Goal: Task Accomplishment & Management: Complete application form

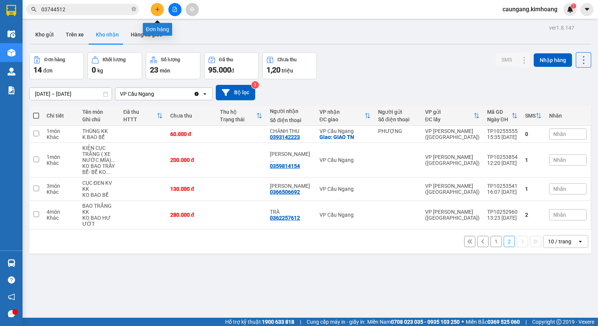
click at [158, 8] on icon "plus" at bounding box center [157, 9] width 5 height 5
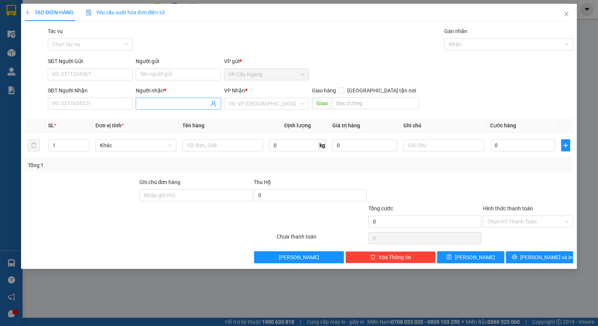
click at [171, 104] on input "Người nhận *" at bounding box center [174, 104] width 68 height 8
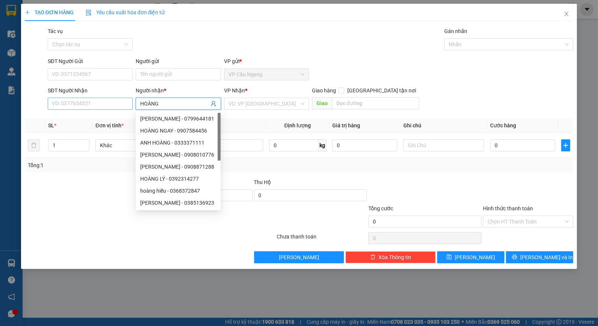
type input "HOÀNG"
click at [126, 106] on input "SĐT Người Nhận" at bounding box center [90, 104] width 85 height 12
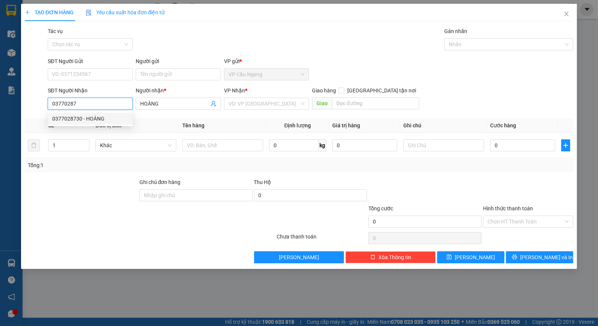
click at [116, 117] on div "0377028730 - HOÀNG" at bounding box center [90, 119] width 76 height 8
type input "0377028730"
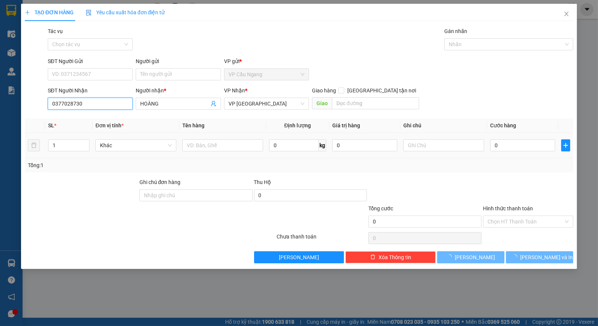
type input "25.000"
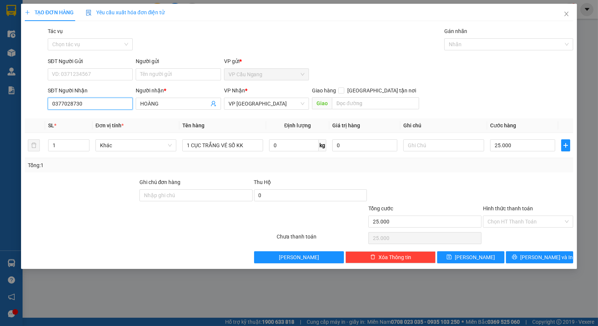
type input "0377028730"
click at [506, 178] on div at bounding box center [528, 191] width 92 height 26
click at [522, 217] on input "Hình thức thanh toán" at bounding box center [525, 221] width 76 height 11
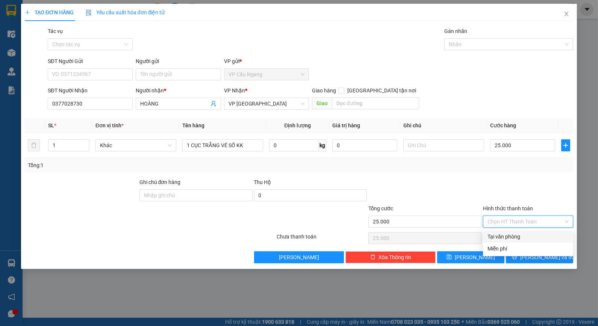
click at [524, 234] on div "Tại văn phòng" at bounding box center [527, 236] width 81 height 8
type input "0"
drag, startPoint x: 530, startPoint y: 254, endPoint x: 513, endPoint y: 246, distance: 18.1
click at [517, 254] on icon "printer" at bounding box center [514, 256] width 5 height 5
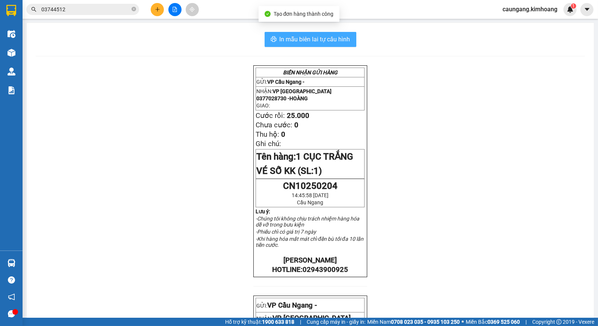
click at [296, 37] on span "In mẫu biên lai tự cấu hình" at bounding box center [314, 39] width 71 height 9
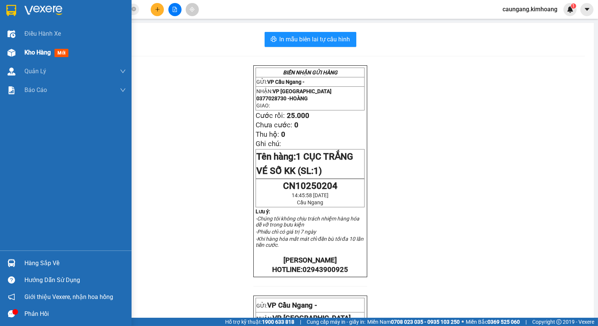
click at [50, 53] on span "Kho hàng" at bounding box center [37, 52] width 26 height 7
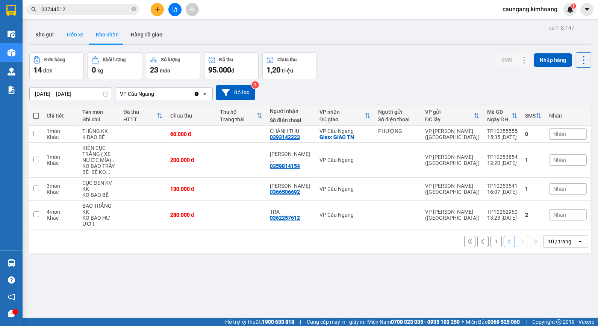
click at [79, 34] on button "Trên xe" at bounding box center [75, 35] width 30 height 18
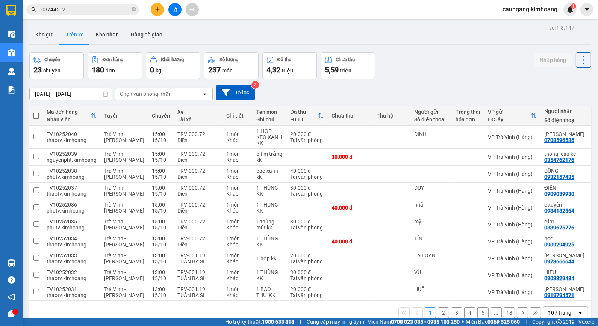
click at [80, 91] on input "[DATE] – [DATE]" at bounding box center [71, 94] width 82 height 12
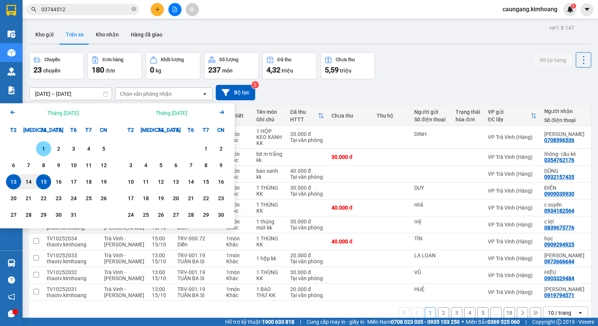
click at [46, 145] on div "1" at bounding box center [43, 148] width 11 height 9
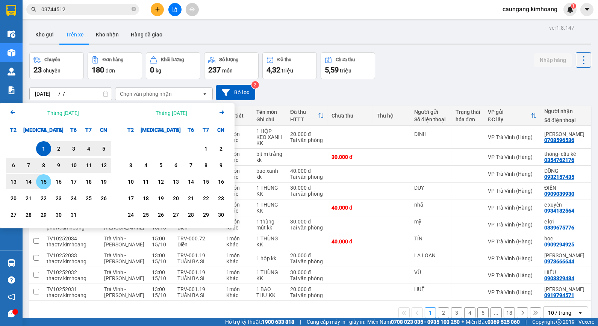
click at [47, 181] on div "15" at bounding box center [43, 181] width 11 height 9
type input "[DATE] – [DATE]"
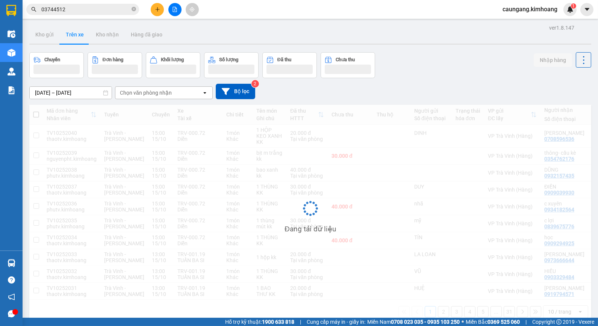
click at [159, 93] on div "Chọn văn phòng nhận" at bounding box center [146, 93] width 52 height 8
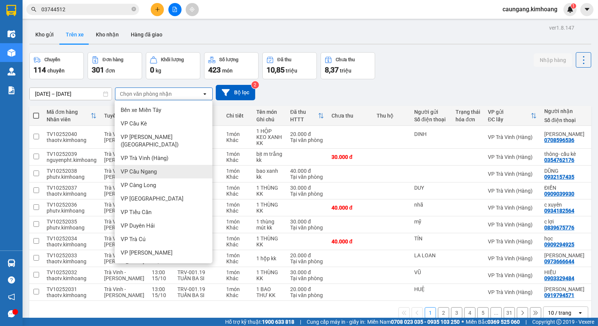
click at [167, 165] on div "VP Cầu Ngang" at bounding box center [164, 172] width 98 height 14
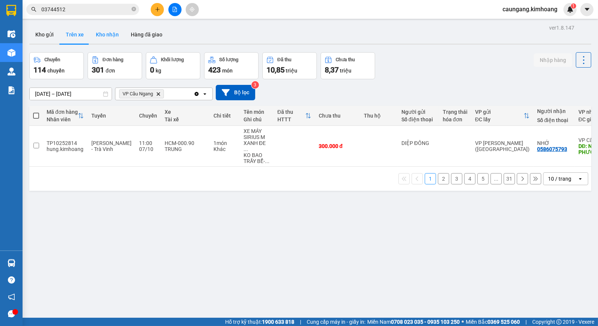
click at [108, 38] on button "Kho nhận" at bounding box center [107, 35] width 35 height 18
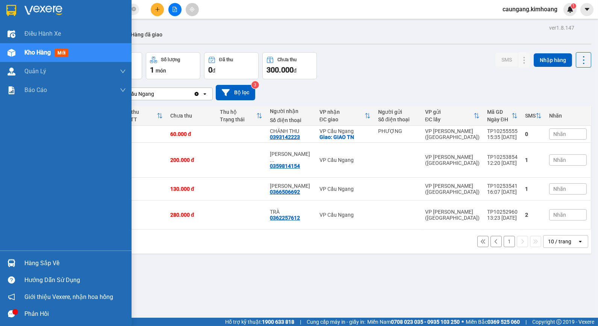
click at [29, 265] on div "Hàng sắp về" at bounding box center [74, 263] width 101 height 11
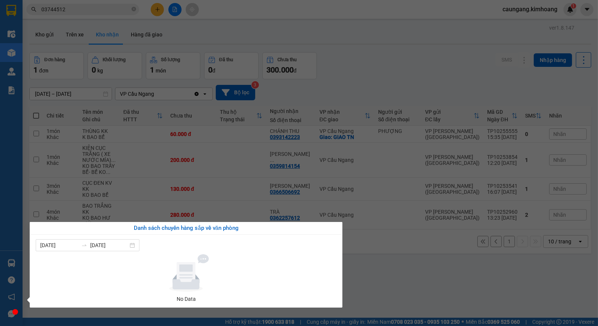
click at [342, 264] on div "[DATE] [DATE] No Data" at bounding box center [186, 271] width 312 height 73
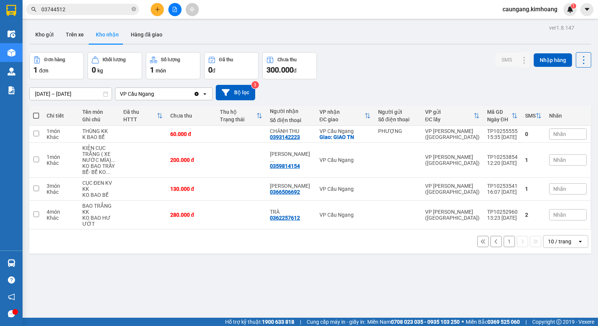
click at [353, 258] on section "Kết quả tìm kiếm ( 1 ) Bộ lọc Mã ĐH Trạng thái Món hàng Thu hộ Tổng cước Chưa c…" at bounding box center [299, 163] width 598 height 326
click at [505, 241] on button "1" at bounding box center [508, 241] width 11 height 11
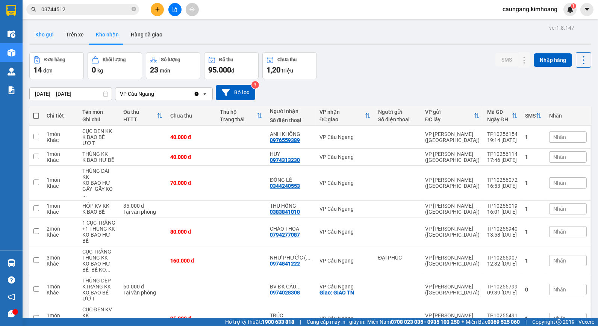
click at [38, 36] on button "Kho gửi" at bounding box center [44, 35] width 30 height 18
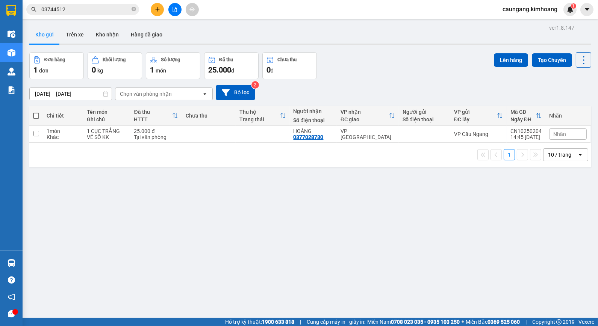
click at [29, 26] on button "Kho gửi" at bounding box center [44, 35] width 30 height 18
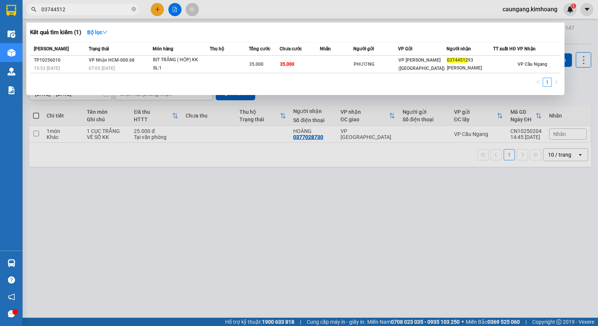
click at [133, 9] on icon "close-circle" at bounding box center [133, 9] width 5 height 5
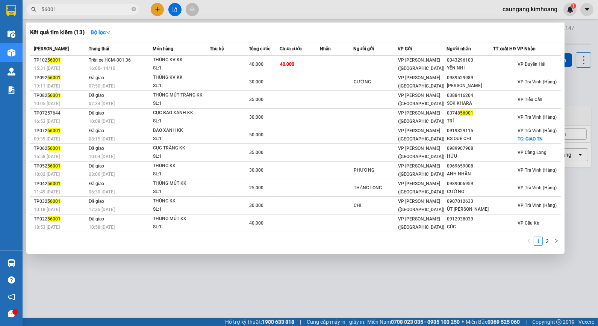
type input "56001"
click at [237, 8] on div at bounding box center [299, 163] width 598 height 326
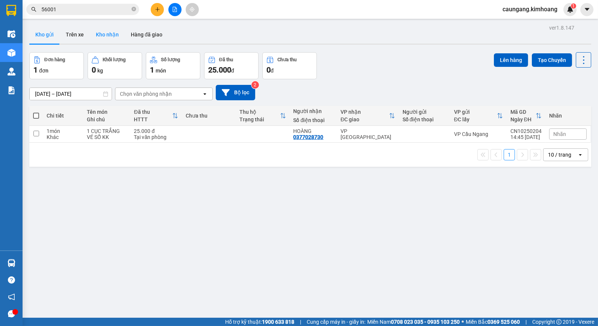
click at [105, 36] on button "Kho nhận" at bounding box center [107, 35] width 35 height 18
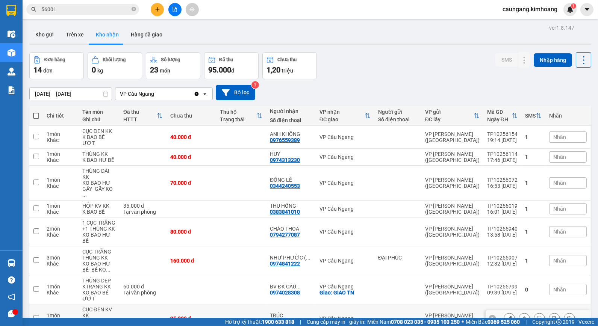
click at [253, 304] on td at bounding box center [241, 318] width 50 height 29
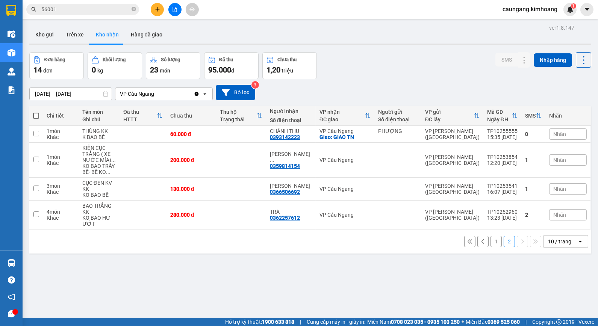
click at [490, 236] on button "1" at bounding box center [495, 241] width 11 height 11
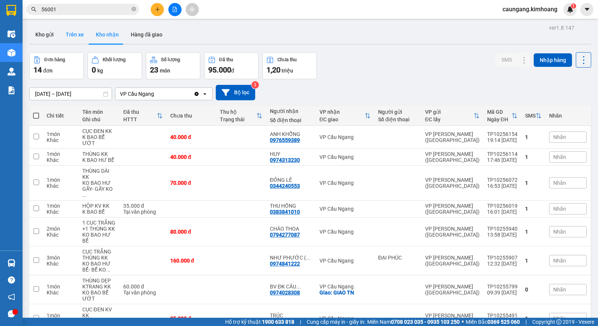
click at [74, 34] on button "Trên xe" at bounding box center [75, 35] width 30 height 18
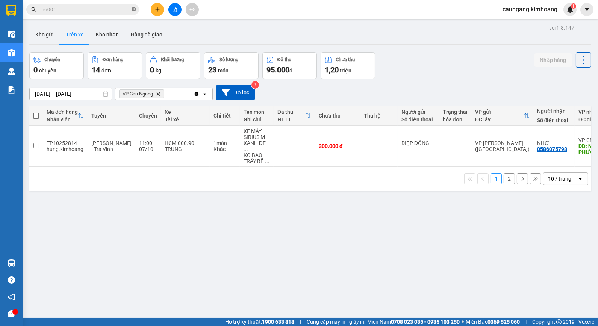
click at [133, 9] on icon "close-circle" at bounding box center [133, 9] width 5 height 5
click at [91, 36] on button "Kho nhận" at bounding box center [107, 35] width 35 height 18
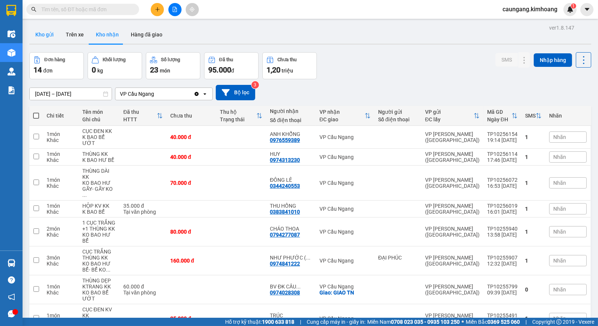
click at [44, 39] on button "Kho gửi" at bounding box center [44, 35] width 30 height 18
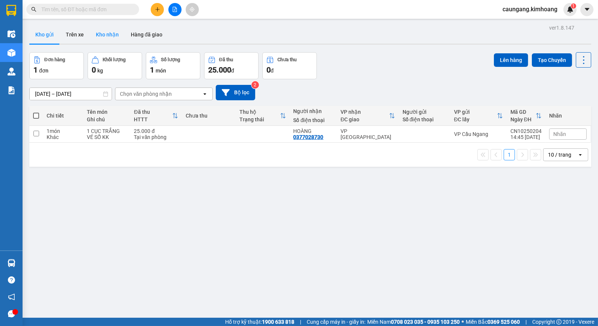
click at [111, 39] on button "Kho nhận" at bounding box center [107, 35] width 35 height 18
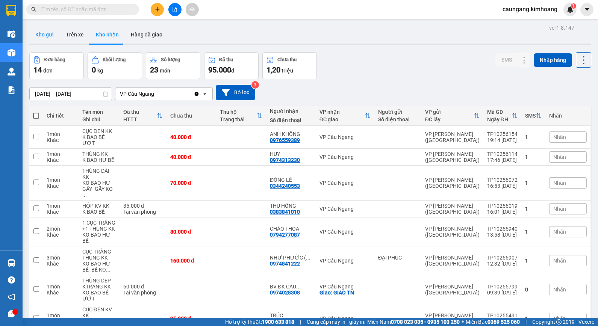
click at [45, 36] on button "Kho gửi" at bounding box center [44, 35] width 30 height 18
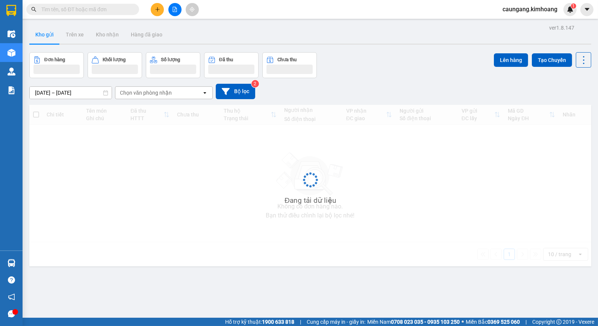
click at [364, 142] on div "Đang tải dữ liệu" at bounding box center [309, 185] width 561 height 161
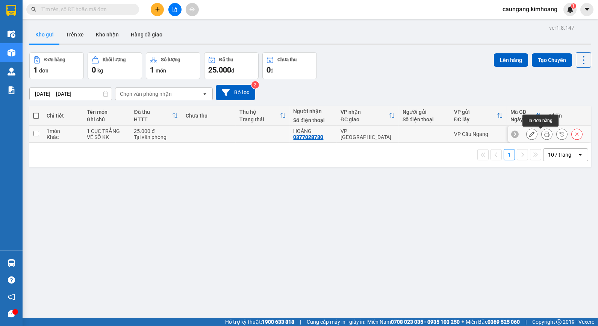
click at [544, 133] on icon at bounding box center [546, 133] width 5 height 5
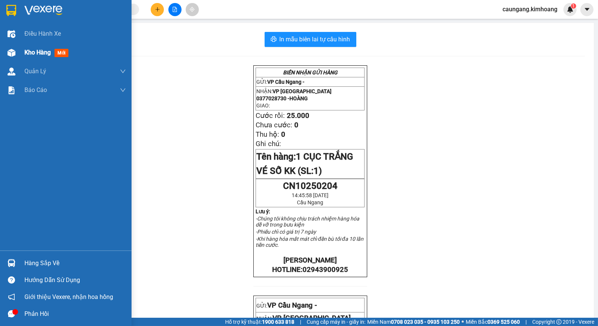
click at [39, 53] on span "Kho hàng" at bounding box center [37, 52] width 26 height 7
